Goal: Find specific page/section: Find specific page/section

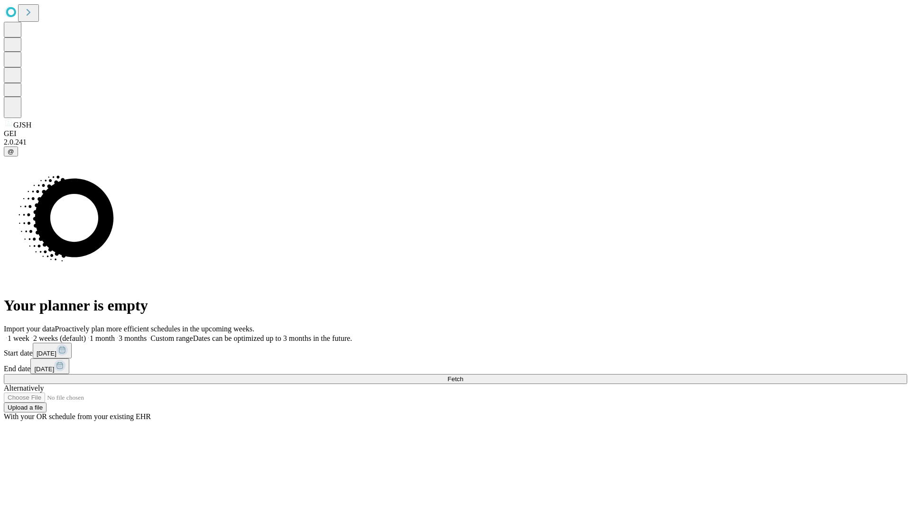
click at [463, 376] on span "Fetch" at bounding box center [455, 379] width 16 height 7
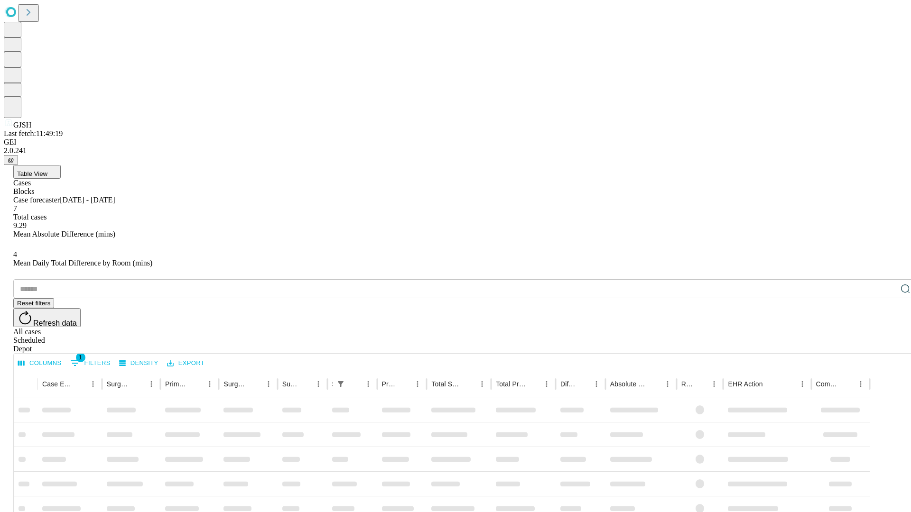
click at [47, 170] on span "Table View" at bounding box center [32, 173] width 30 height 7
